Goal: Task Accomplishment & Management: Use online tool/utility

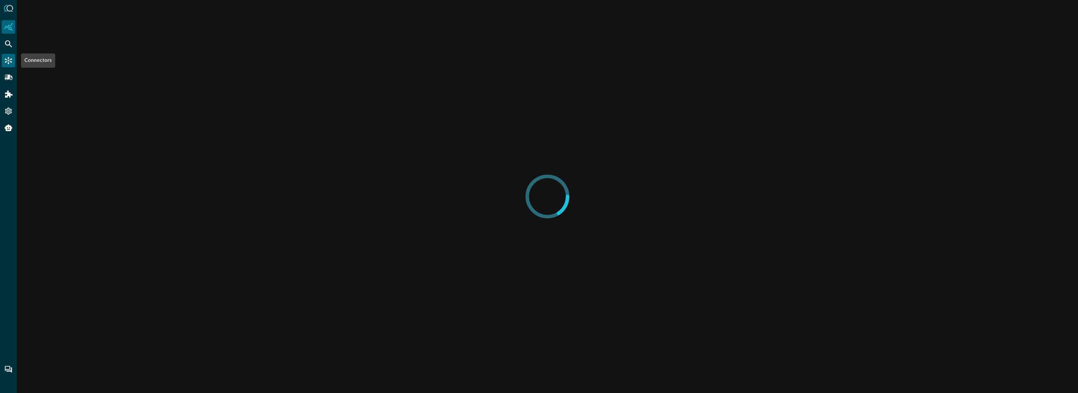
click at [13, 58] on div "Connectors" at bounding box center [8, 60] width 13 height 13
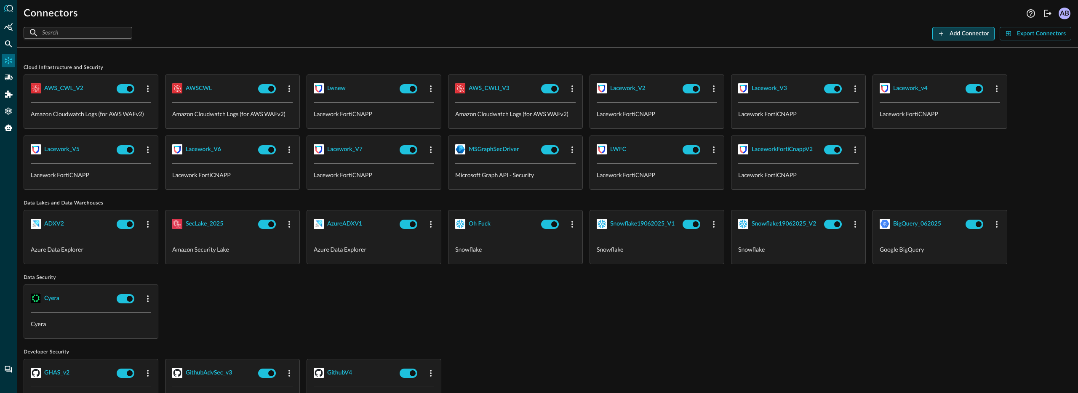
click at [957, 34] on div "Add Connector" at bounding box center [969, 34] width 40 height 11
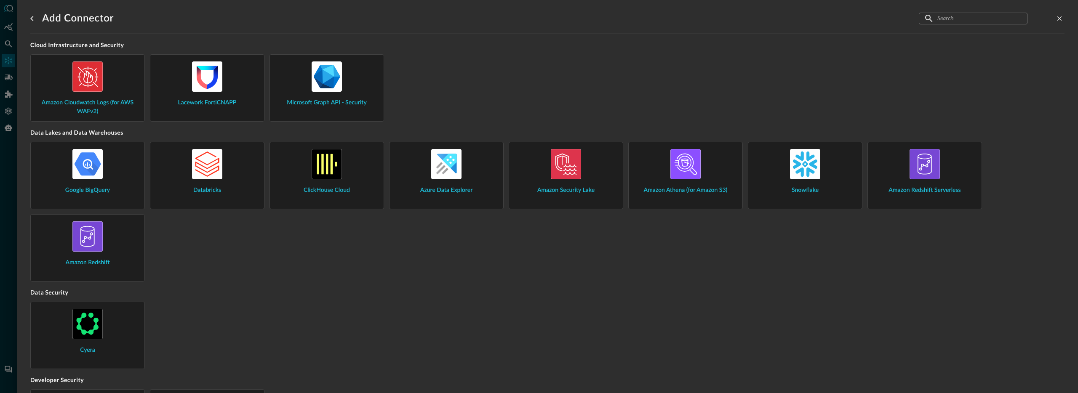
click at [949, 19] on input "text" at bounding box center [972, 19] width 71 height 16
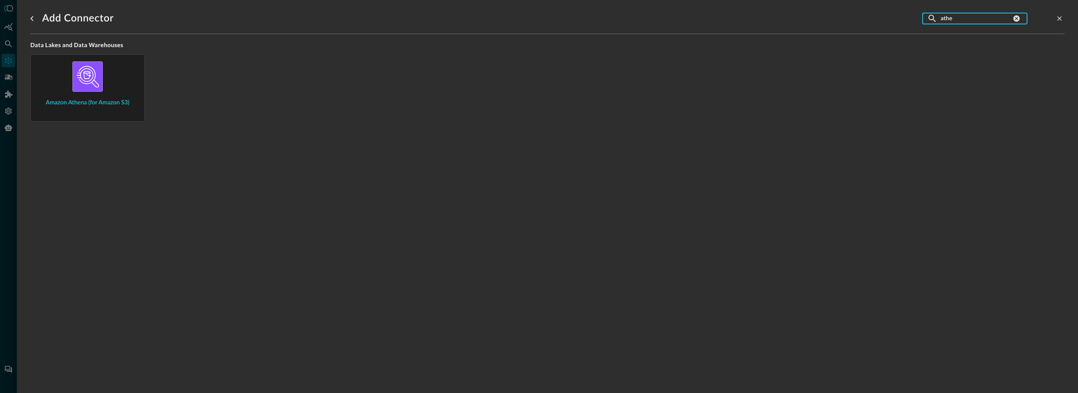
type input "athen"
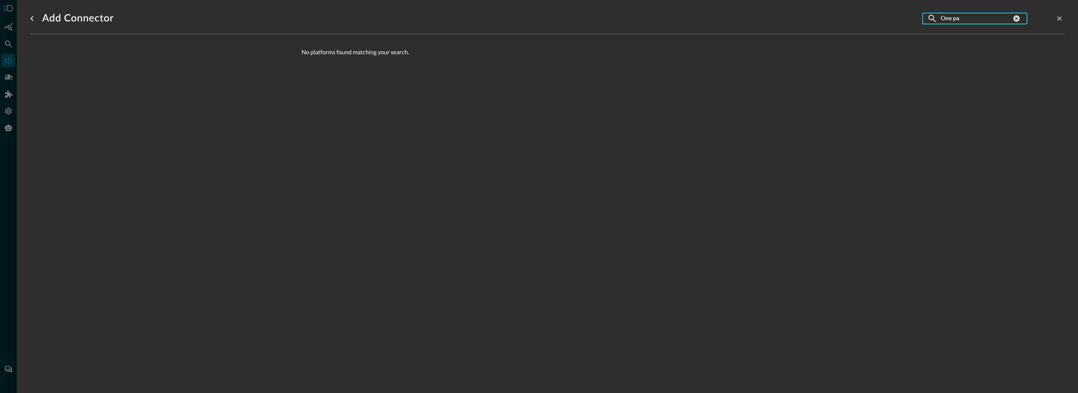
type input "One pas"
type input "1Pas"
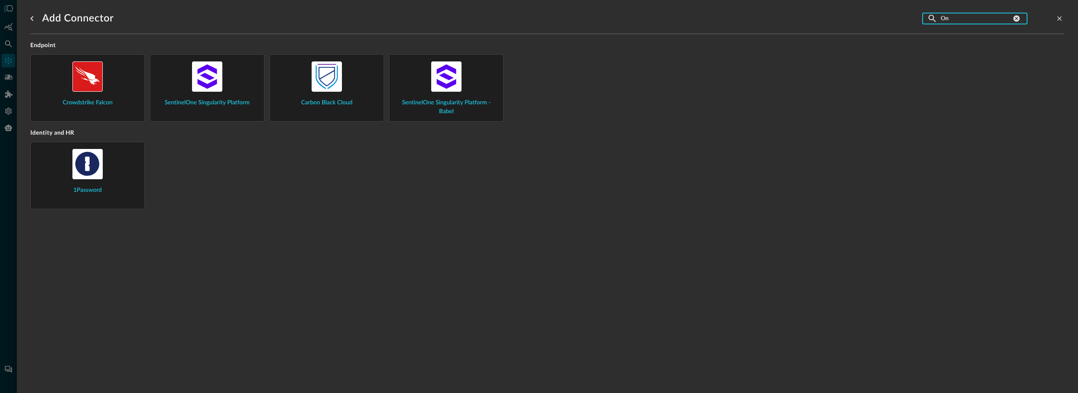
type input "One"
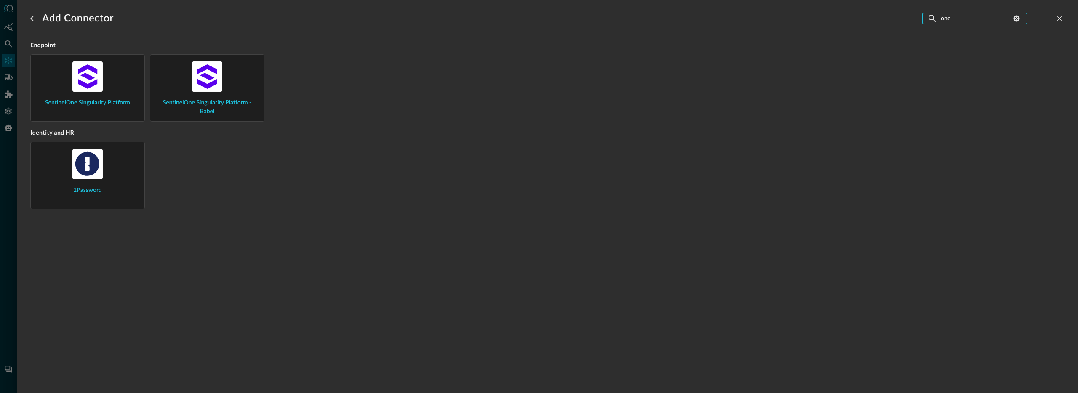
type input "one"
click at [101, 179] on img at bounding box center [87, 164] width 30 height 30
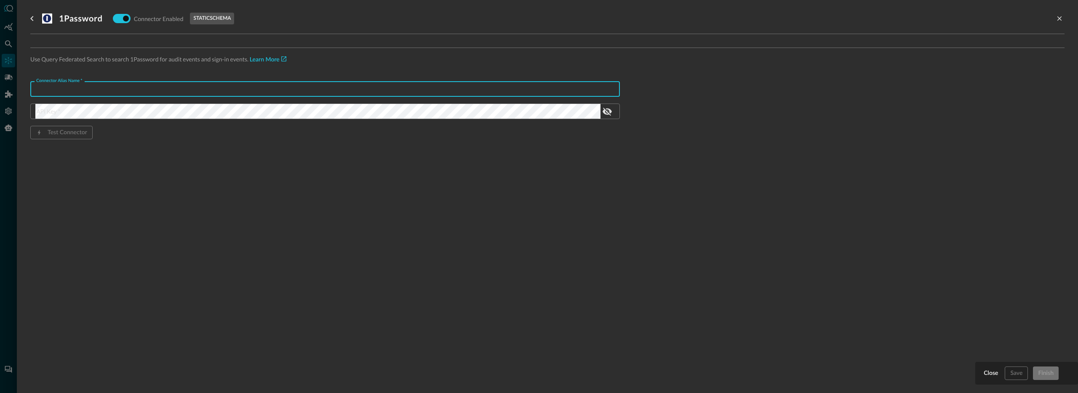
click at [102, 91] on input "Connector Alias Name   *" at bounding box center [327, 89] width 584 height 16
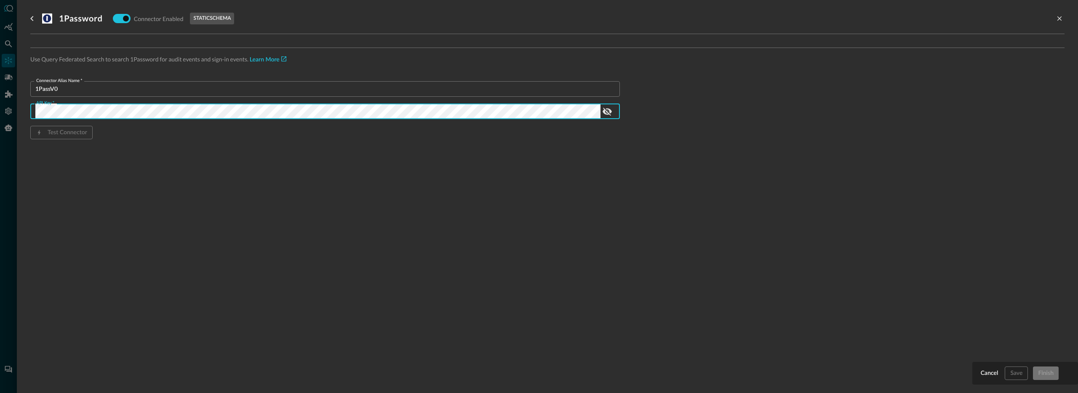
scroll to position [0, 1213]
click at [242, 212] on div "1Password Connector Enabled static schema Use Query Federated Search to search …" at bounding box center [547, 191] width 1034 height 383
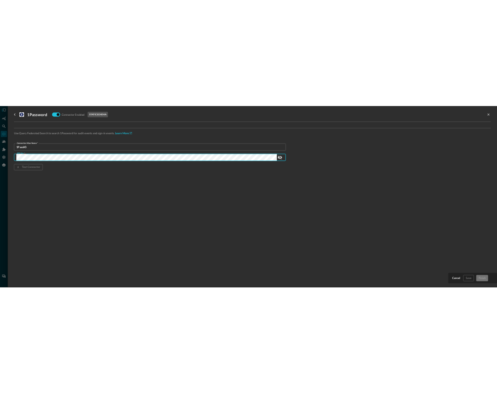
scroll to position [0, 0]
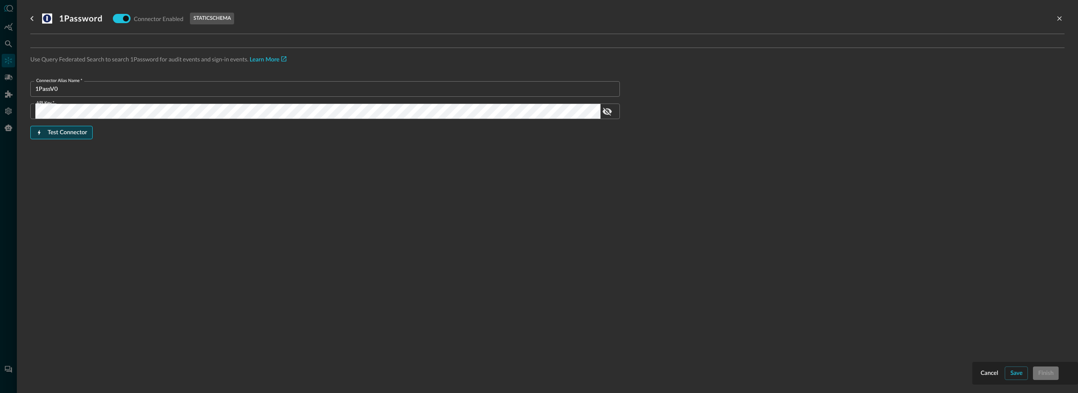
click at [78, 132] on div "Test Connector" at bounding box center [68, 133] width 40 height 11
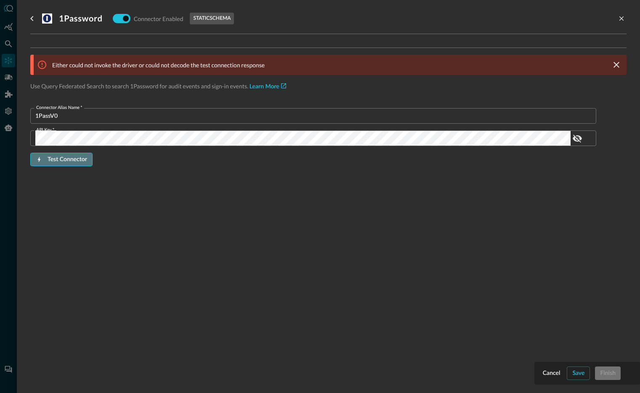
click at [52, 160] on div "Test Connector" at bounding box center [68, 159] width 40 height 11
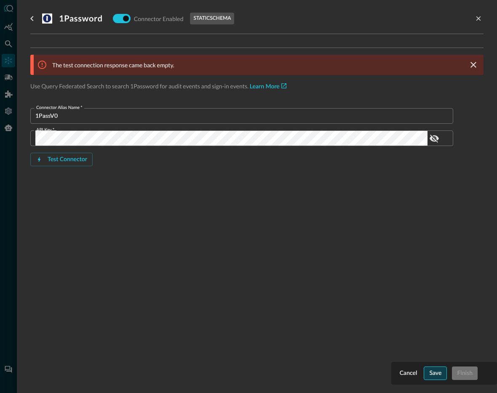
click at [432, 368] on div "Save" at bounding box center [435, 373] width 12 height 11
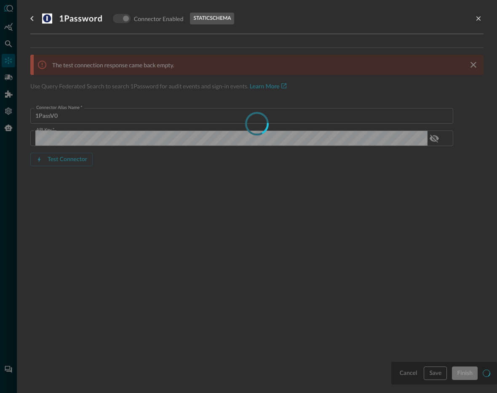
type input "OnePassword"
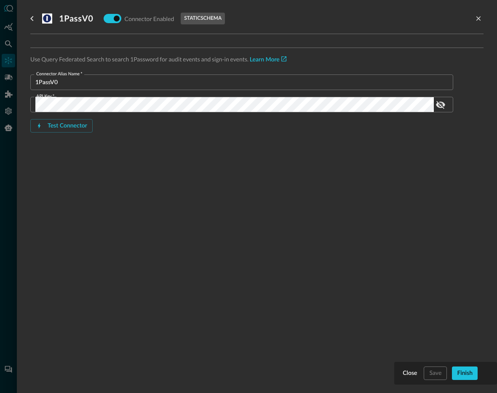
click at [195, 138] on div "Connector Alias Name   * 1PassV0 Connector Alias Name   * API Key   * API Key  …" at bounding box center [241, 117] width 423 height 85
click at [74, 149] on div "Connector Alias Name   * 1PassV0 Connector Alias Name   * API Key   * API Key  …" at bounding box center [241, 117] width 423 height 85
click at [15, 95] on div at bounding box center [248, 196] width 497 height 393
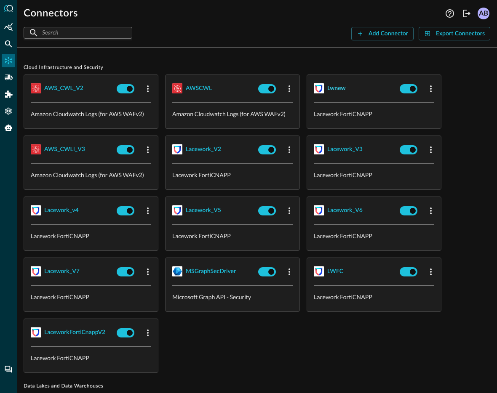
click at [332, 89] on div "lwnew" at bounding box center [336, 88] width 19 height 11
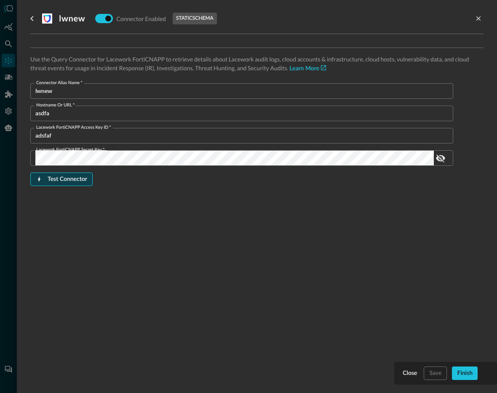
click at [71, 182] on div "Test Connector" at bounding box center [68, 179] width 40 height 11
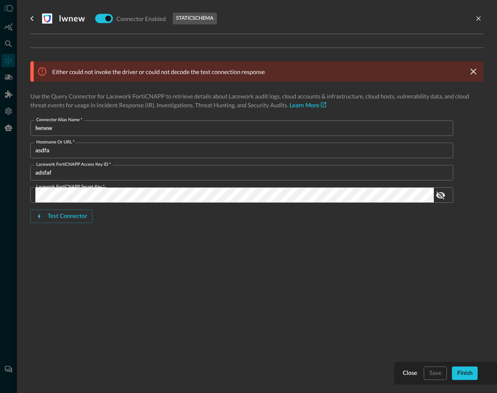
click at [15, 53] on div at bounding box center [248, 196] width 497 height 393
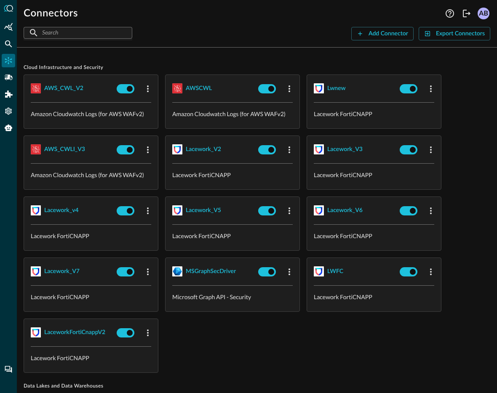
click at [87, 29] on input "text" at bounding box center [77, 33] width 71 height 16
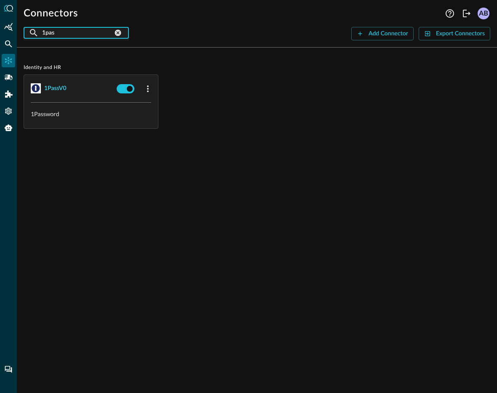
type input "1pas"
click at [53, 88] on div "1PassV0" at bounding box center [55, 88] width 22 height 11
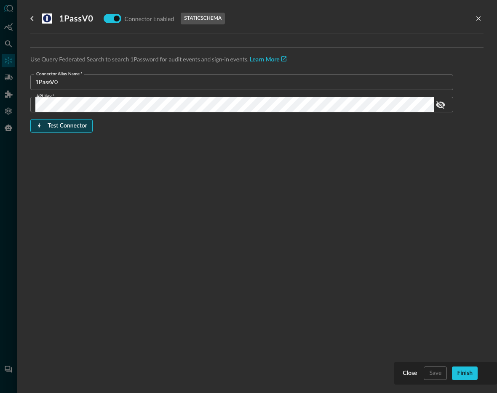
click at [66, 119] on button "Test Connector" at bounding box center [61, 125] width 62 height 13
